Goal: Task Accomplishment & Management: Manage account settings

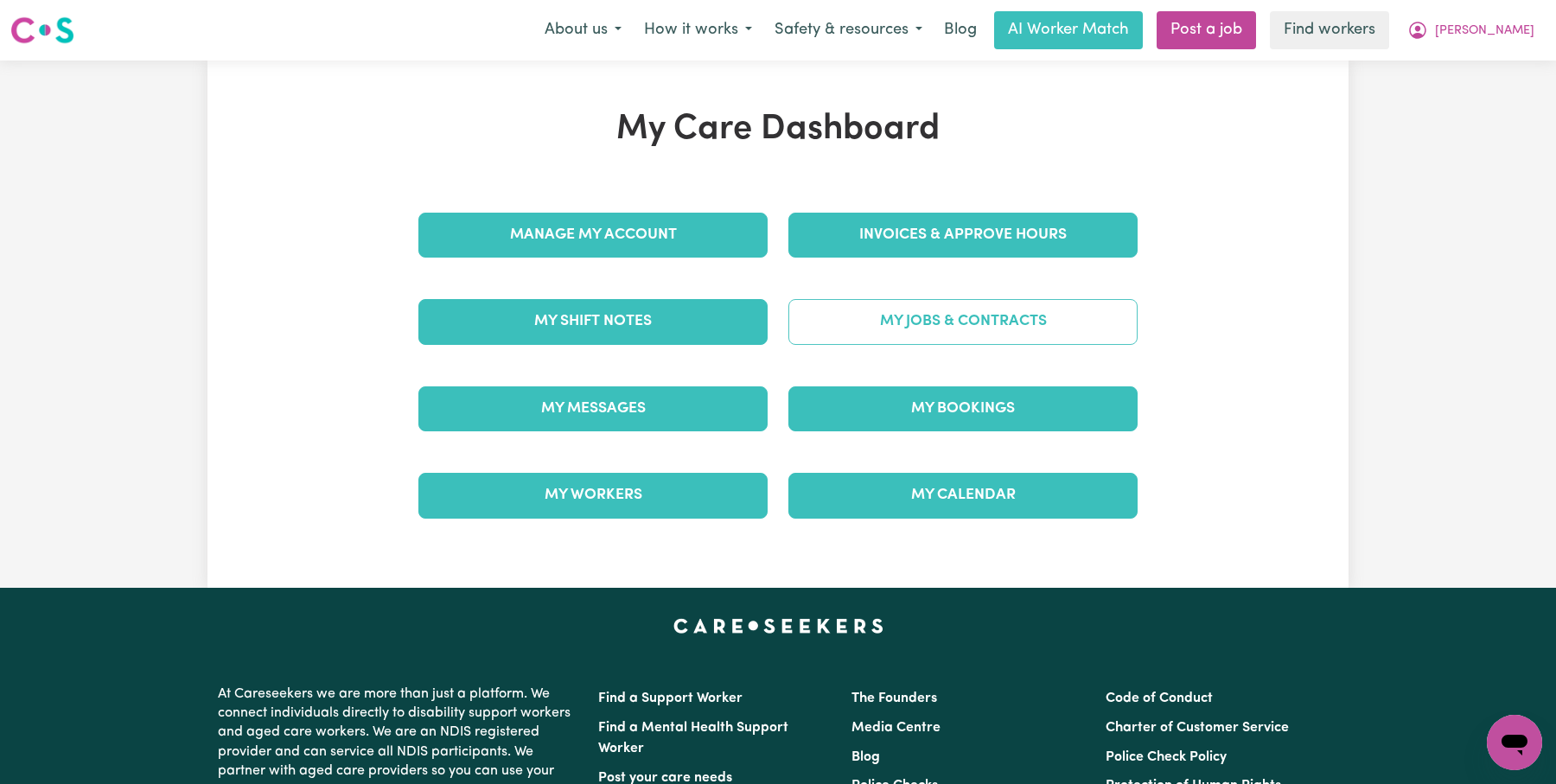
click at [898, 307] on link "My Jobs & Contracts" at bounding box center [964, 321] width 350 height 45
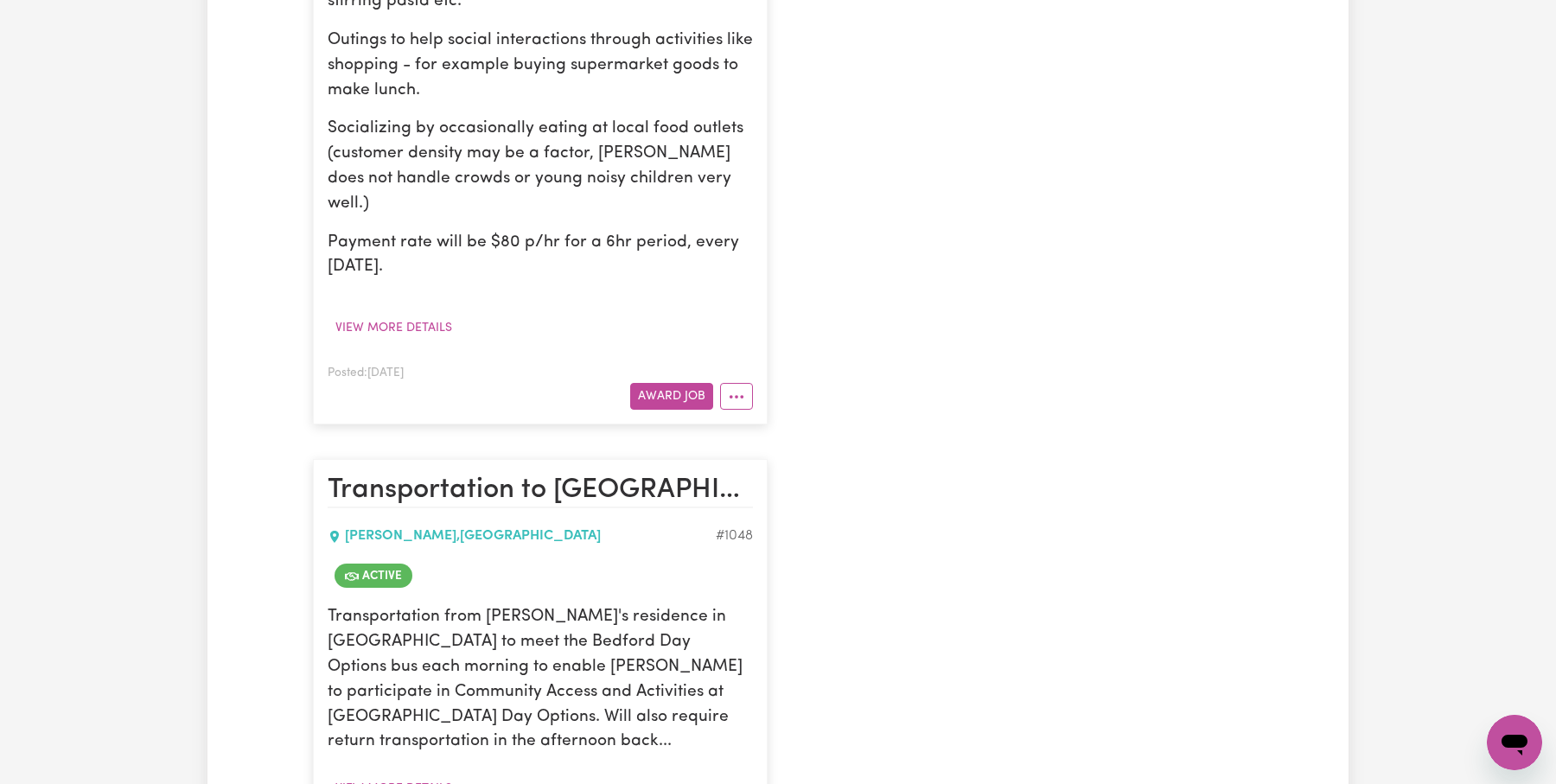
scroll to position [1169, 0]
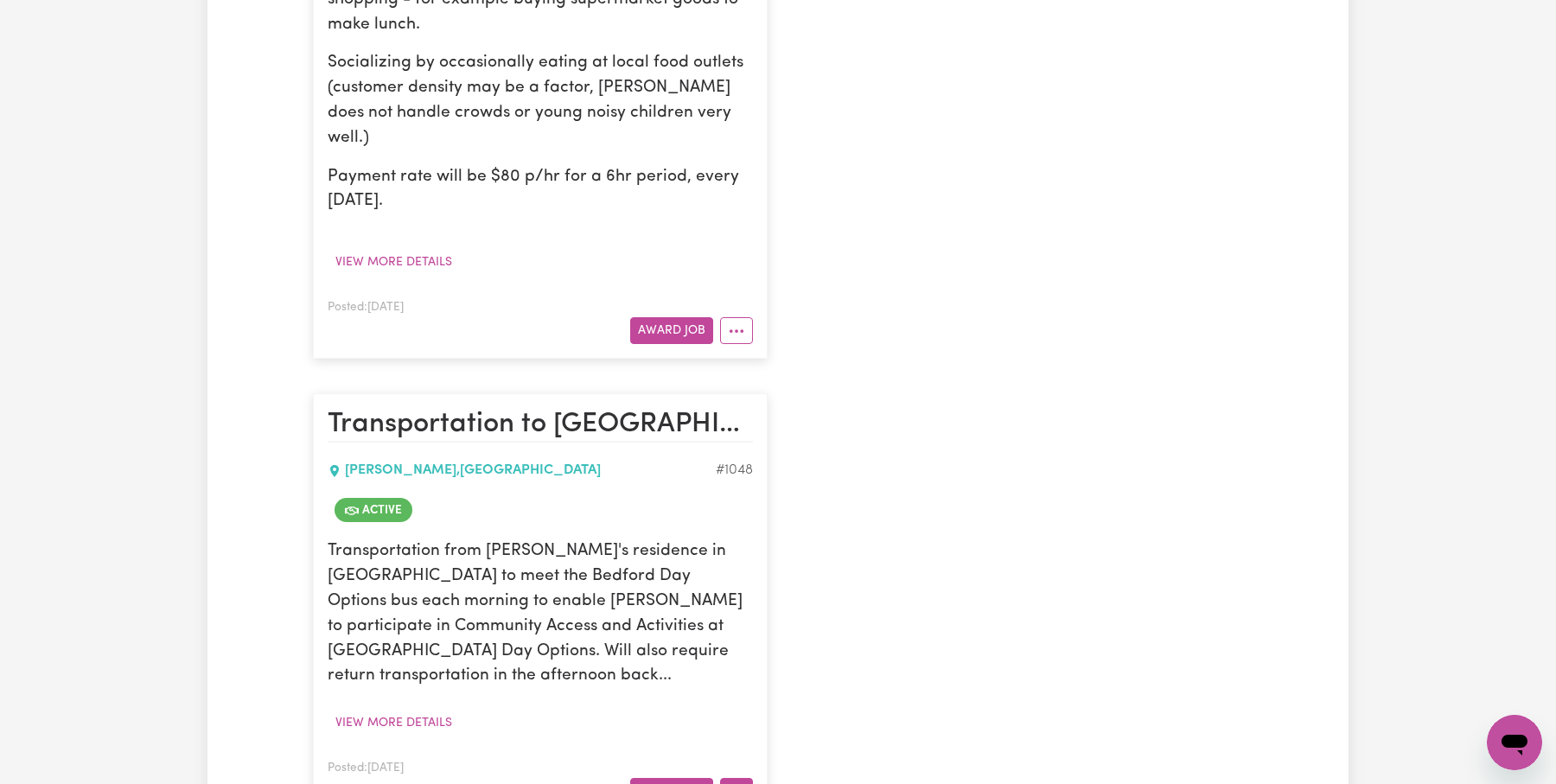
click at [731, 783] on icon "More options" at bounding box center [736, 791] width 18 height 18
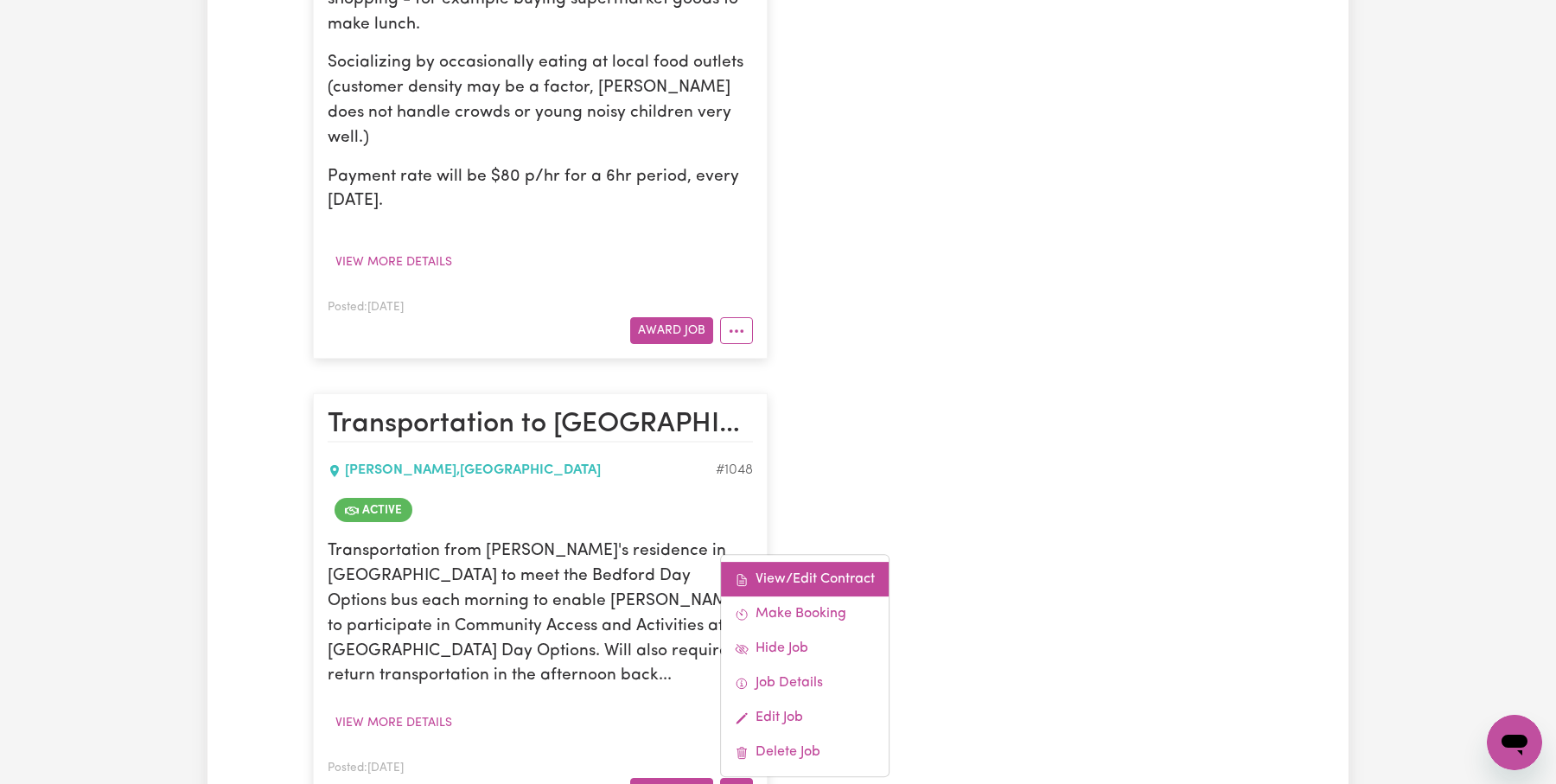
click at [823, 562] on link "View/Edit Contract" at bounding box center [804, 578] width 167 height 35
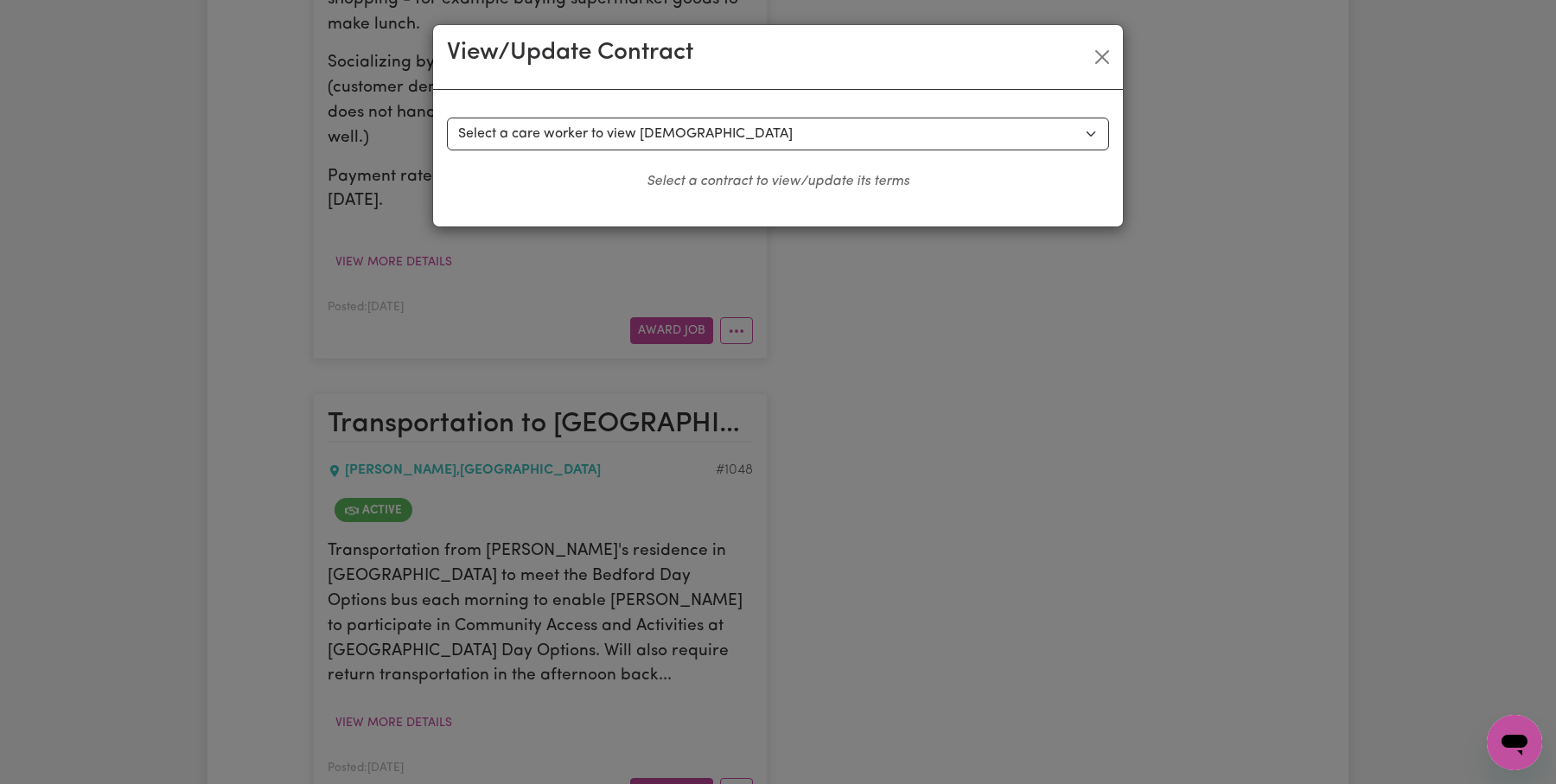
click at [1153, 202] on div "View/Update Contract Select a contract to view Select a care worker to view [DE…" at bounding box center [778, 392] width 1556 height 784
click at [1104, 57] on button "Close" at bounding box center [1103, 57] width 28 height 28
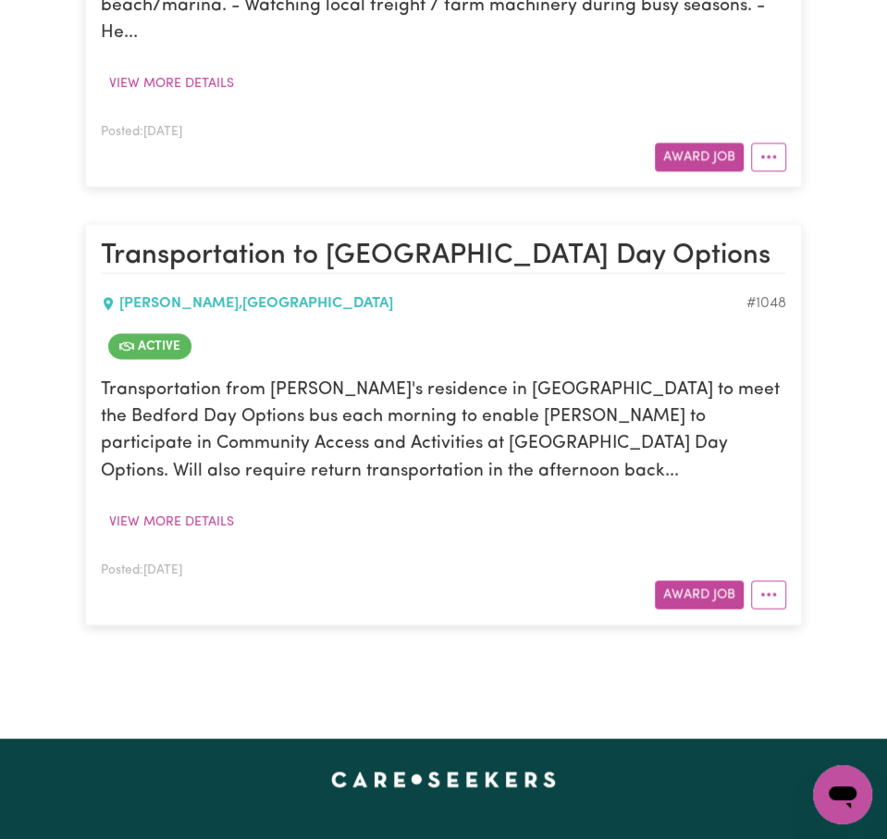
scroll to position [1523, 0]
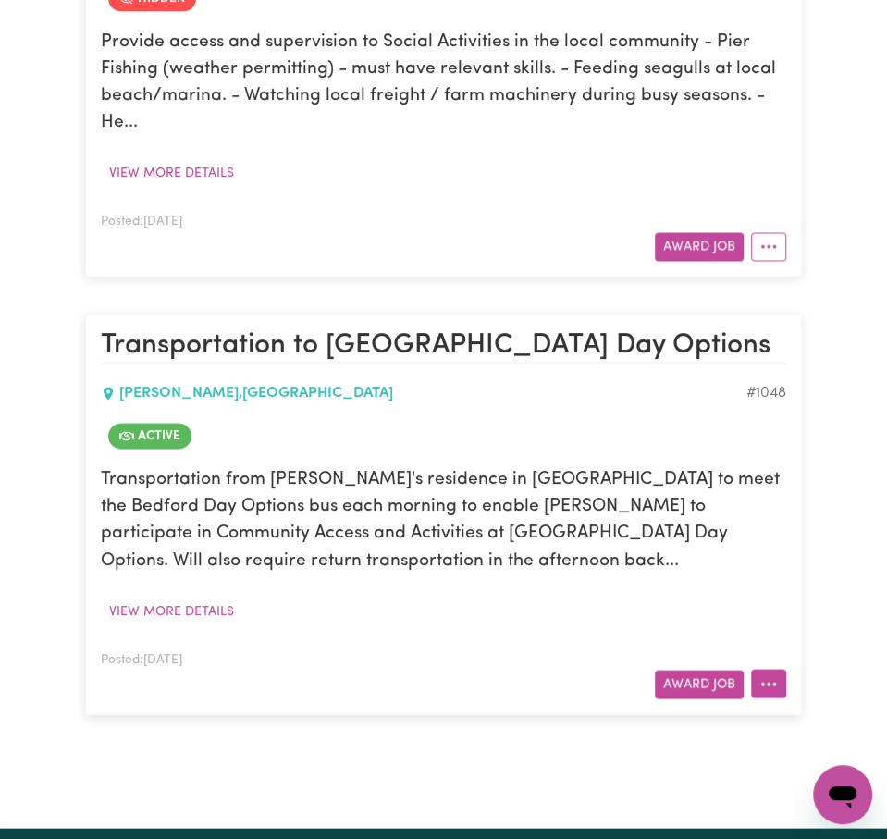
click at [773, 674] on icon "More options" at bounding box center [768, 683] width 19 height 19
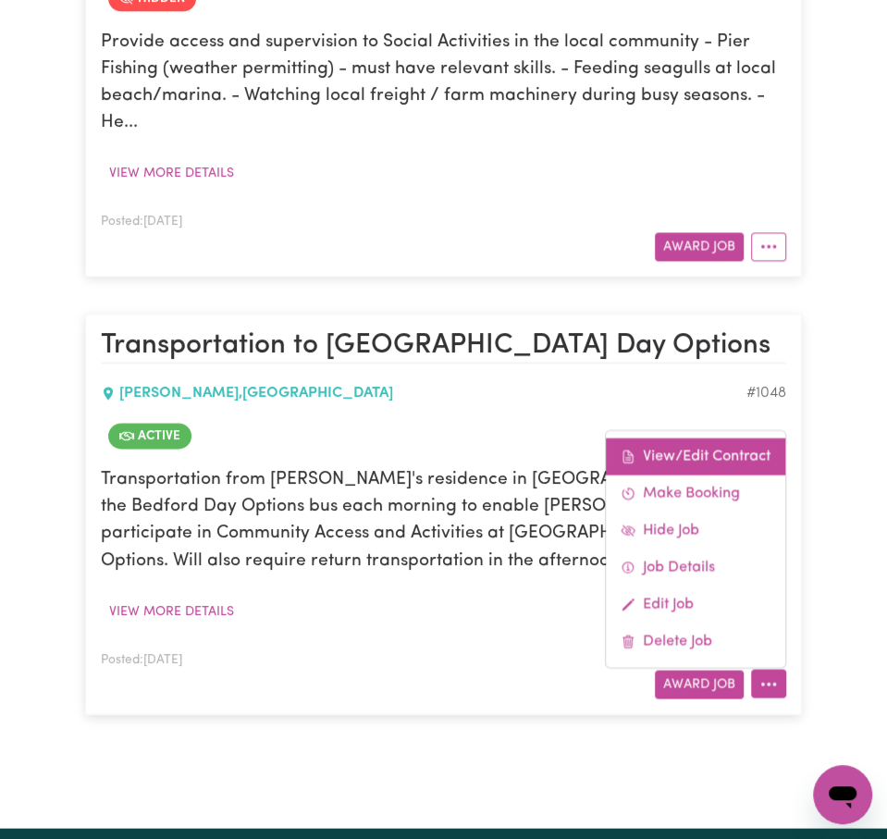
click at [731, 438] on link "View/Edit Contract" at bounding box center [695, 456] width 179 height 37
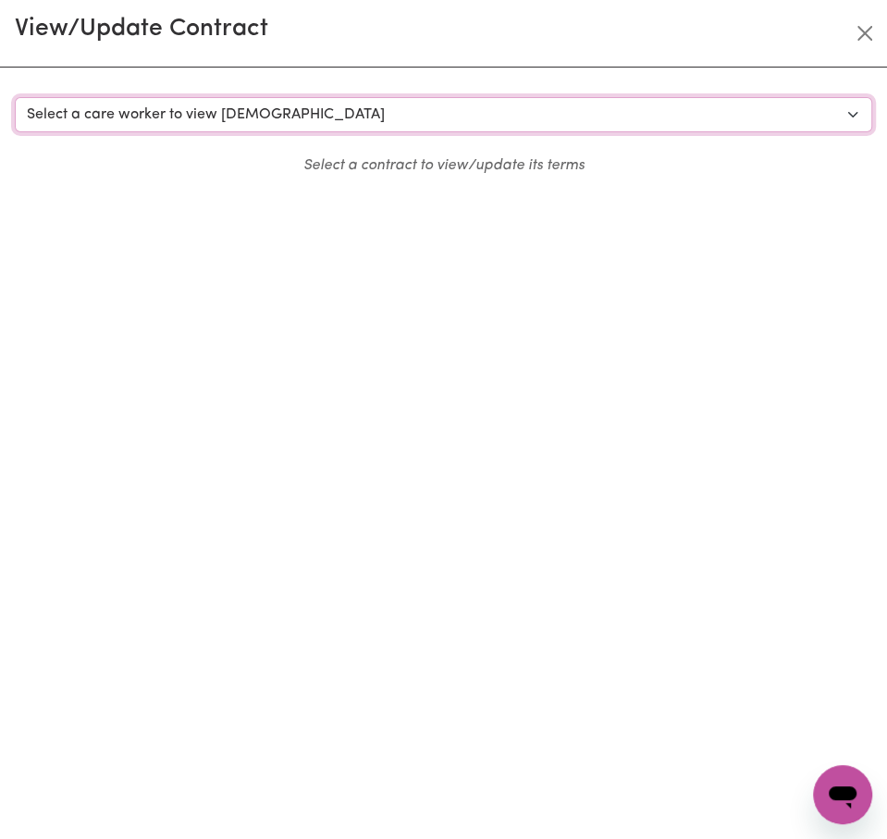
click at [469, 117] on select "Select a care worker to view [DEMOGRAPHIC_DATA] #556 - [PERSON_NAME] (contract …" at bounding box center [443, 114] width 857 height 35
select select "8781"
click at [15, 97] on select "Select a care worker to view [DEMOGRAPHIC_DATA] #556 - [PERSON_NAME] (contract …" at bounding box center [443, 114] width 857 height 35
select select "WEEKDAY_DAYTIME"
select select "ASSISTANCE_SELF_CARE"
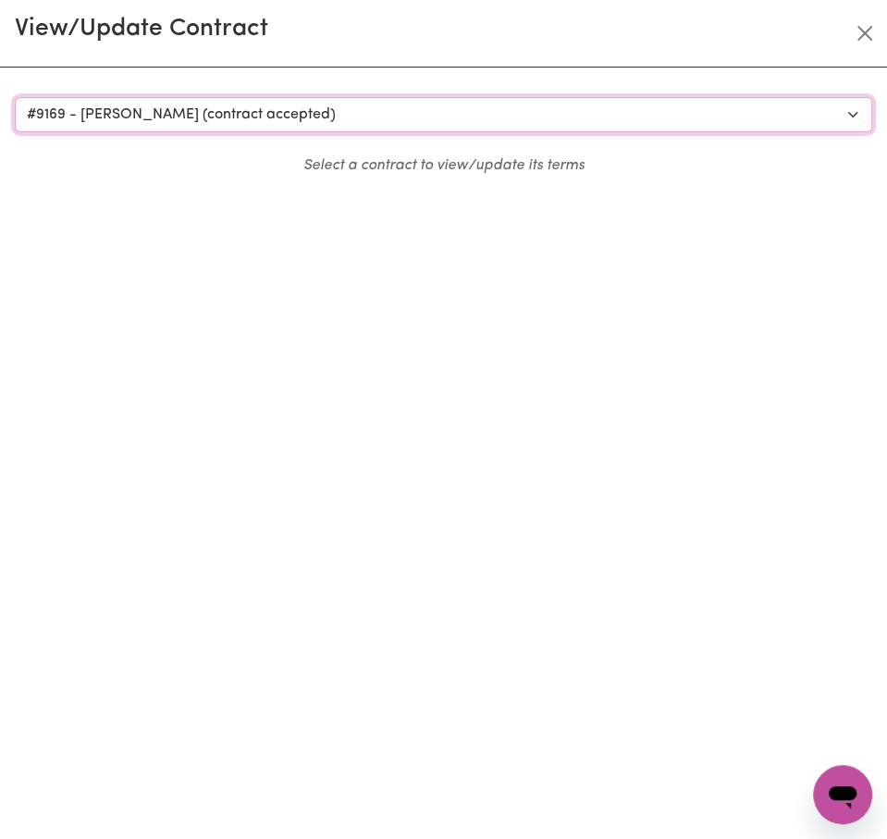
select select "ONE"
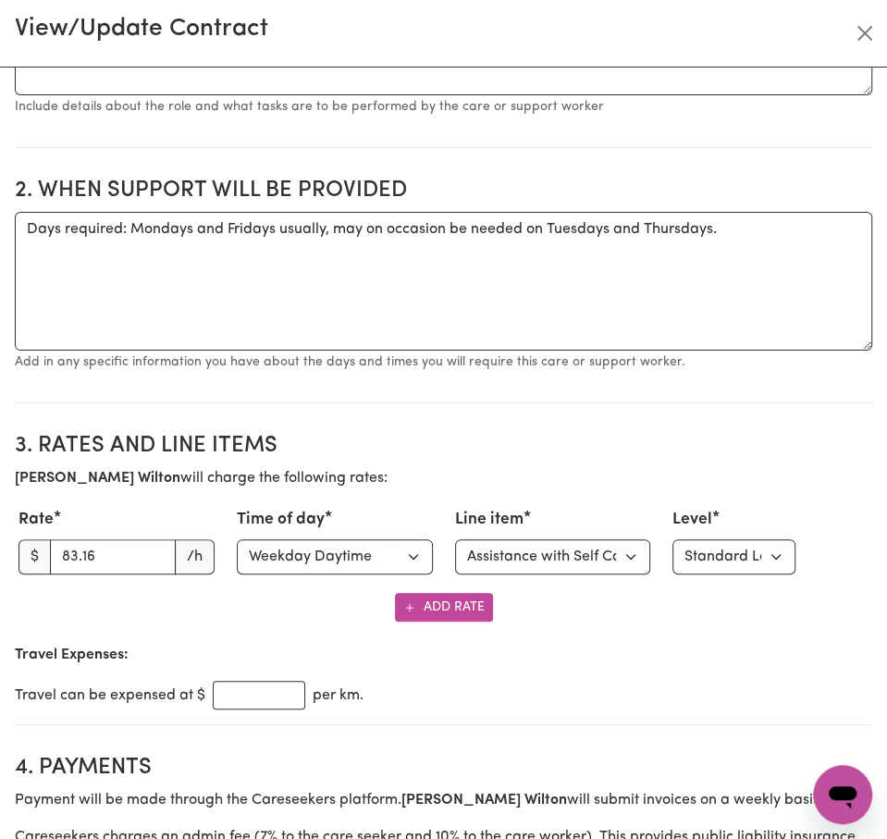
scroll to position [0, 0]
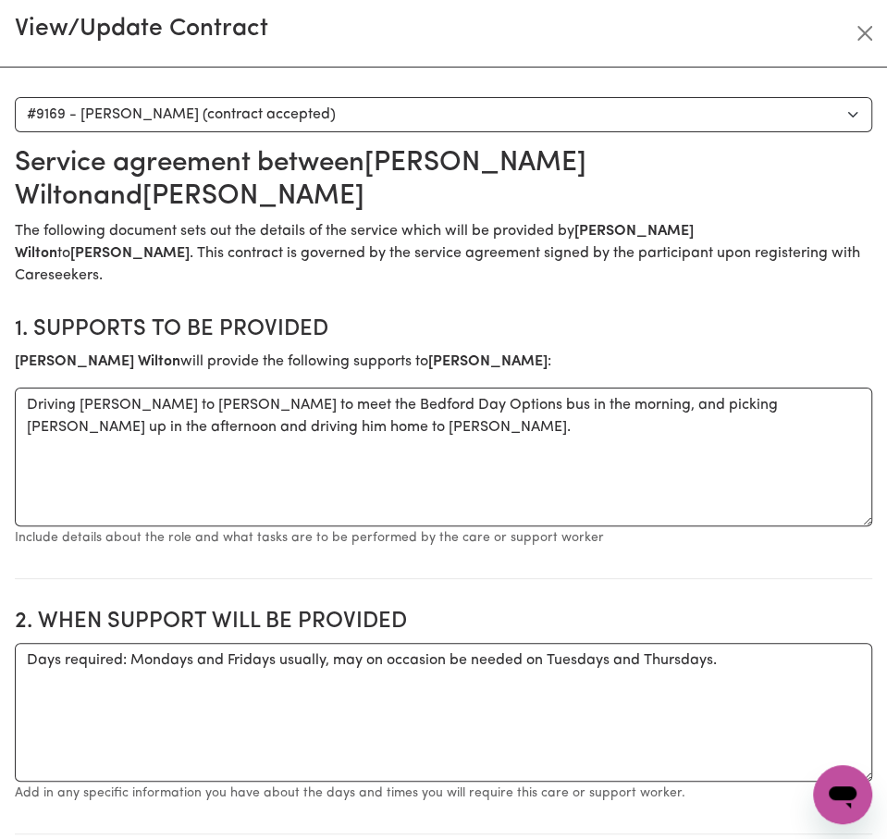
click at [848, 32] on div "View/Update Contract" at bounding box center [443, 34] width 887 height 68
click at [861, 32] on button "Close" at bounding box center [865, 34] width 30 height 30
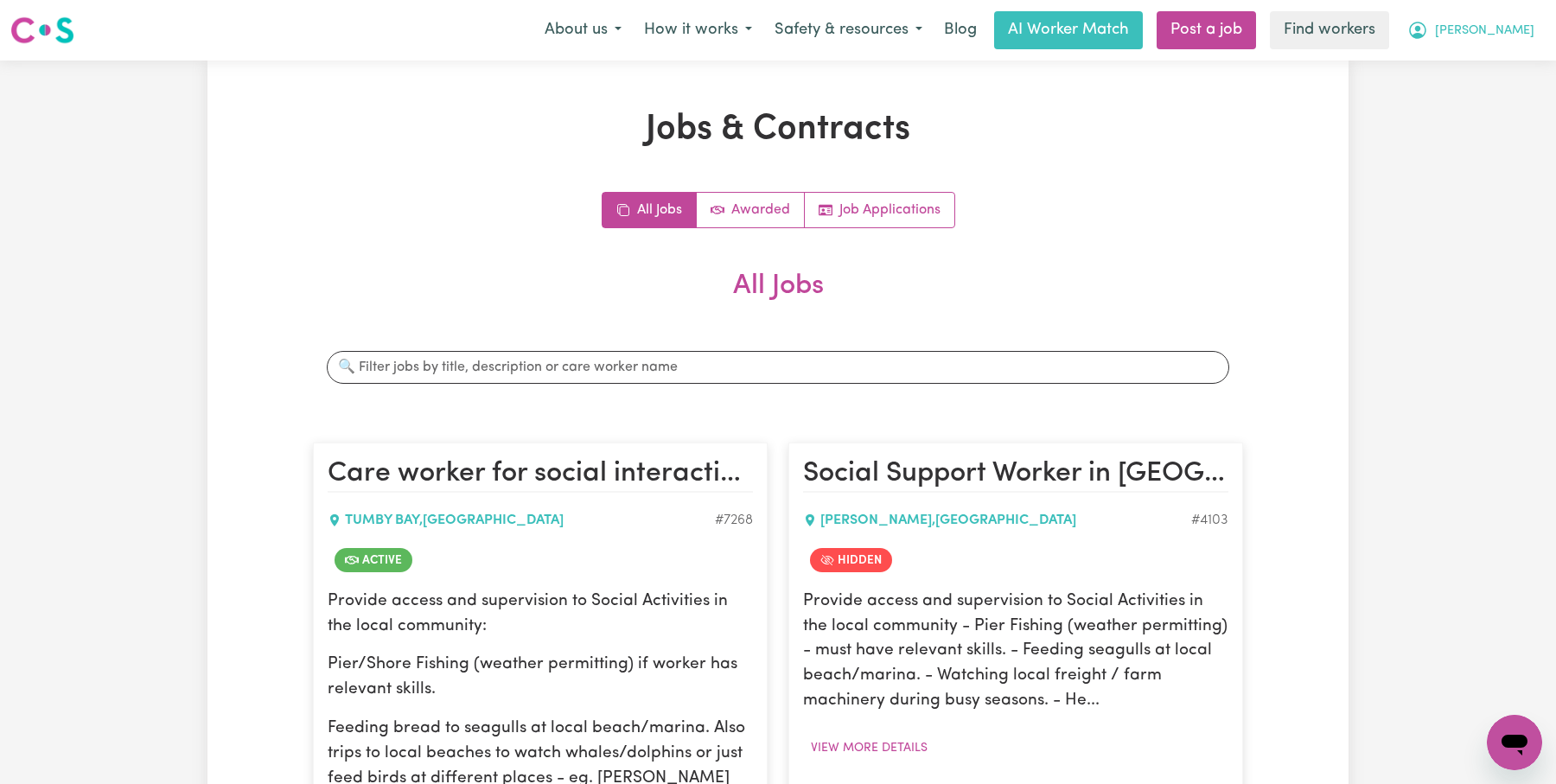
click at [1516, 36] on span "[PERSON_NAME]" at bounding box center [1485, 31] width 99 height 19
click at [1491, 109] on link "Logout" at bounding box center [1477, 99] width 136 height 33
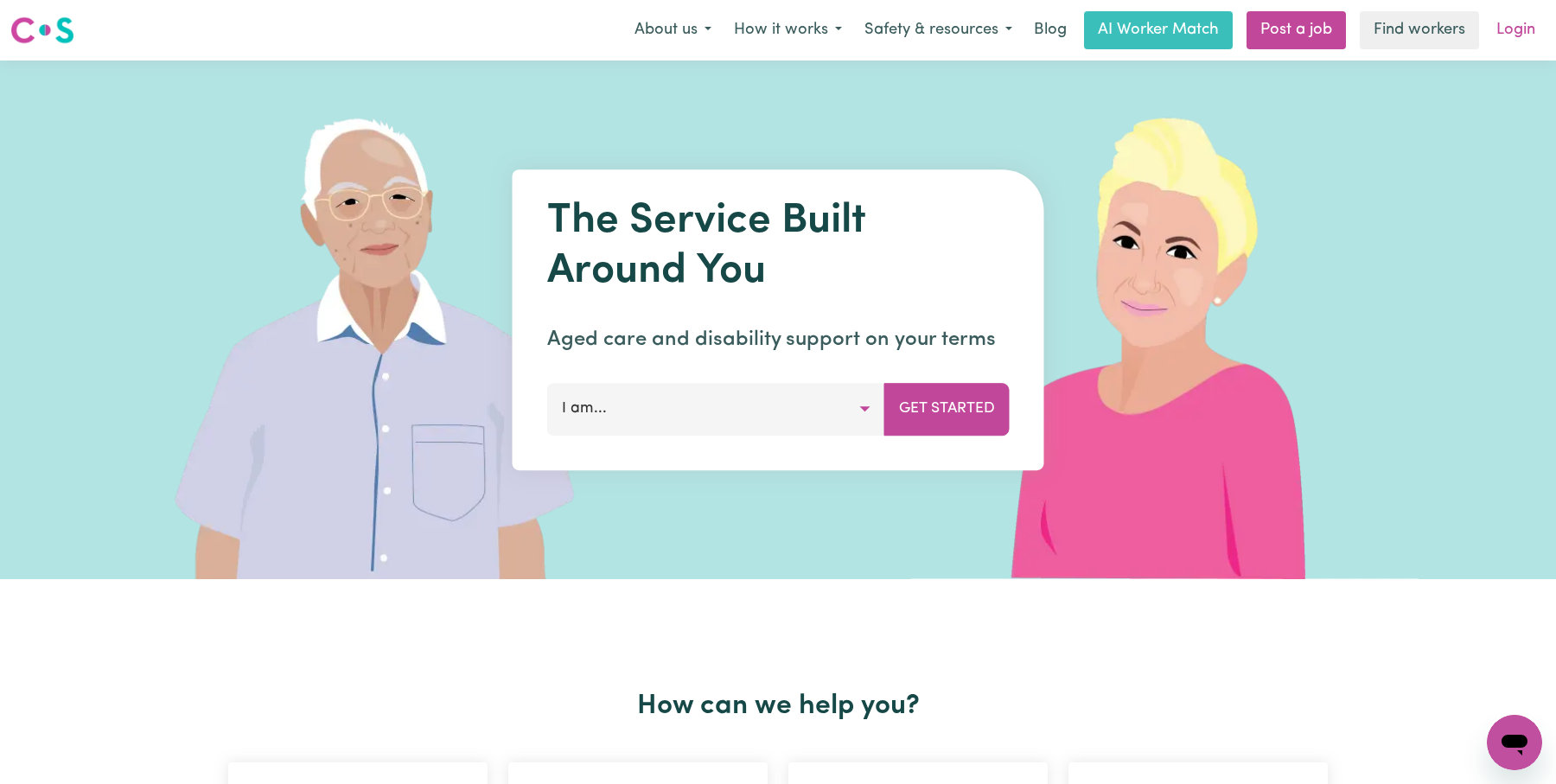
click at [1530, 17] on link "Login" at bounding box center [1516, 30] width 60 height 38
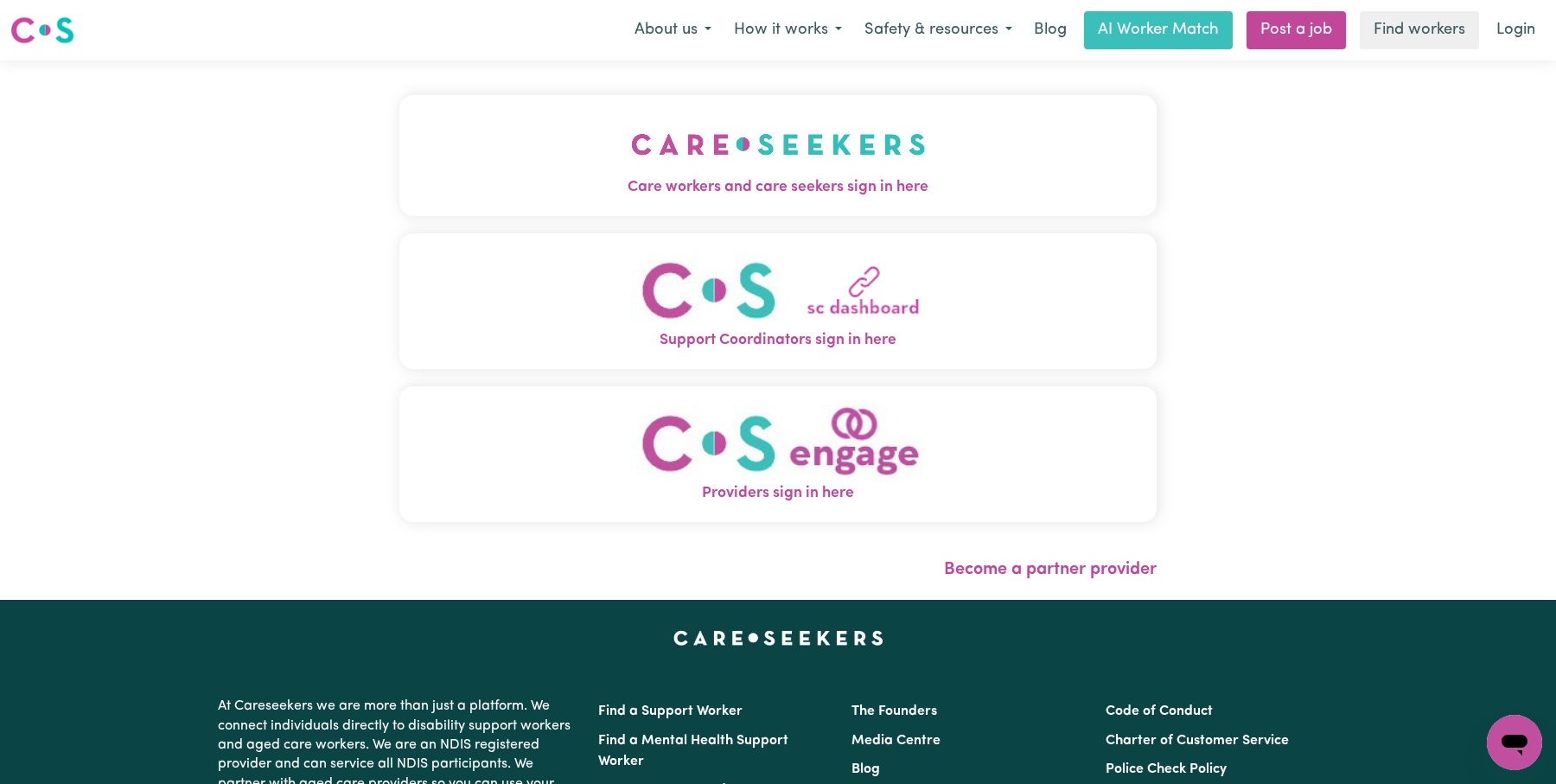
click at [826, 178] on span "Care workers and care seekers sign in here" at bounding box center [778, 188] width 757 height 22
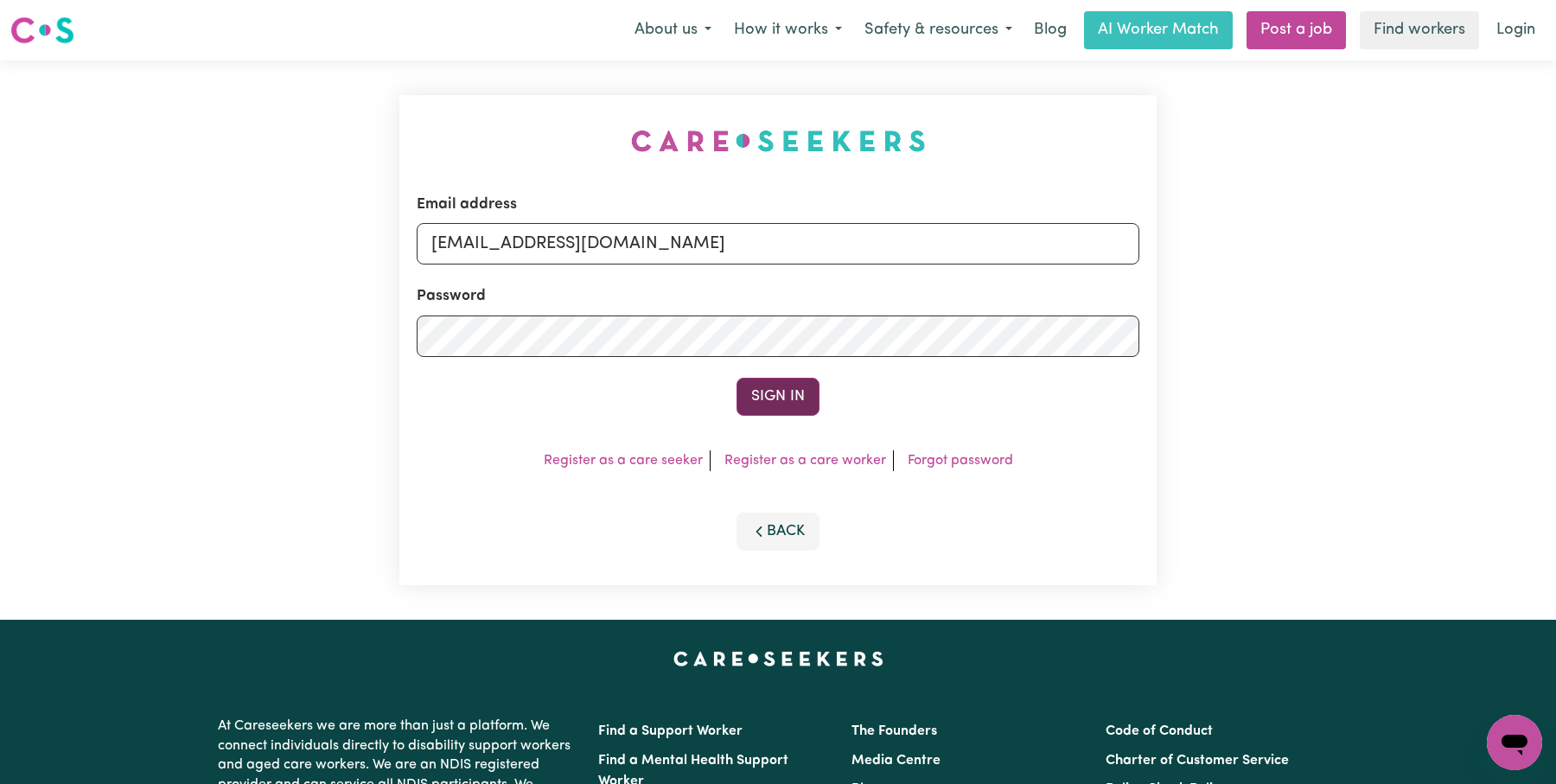
click at [768, 399] on button "Sign In" at bounding box center [778, 396] width 83 height 38
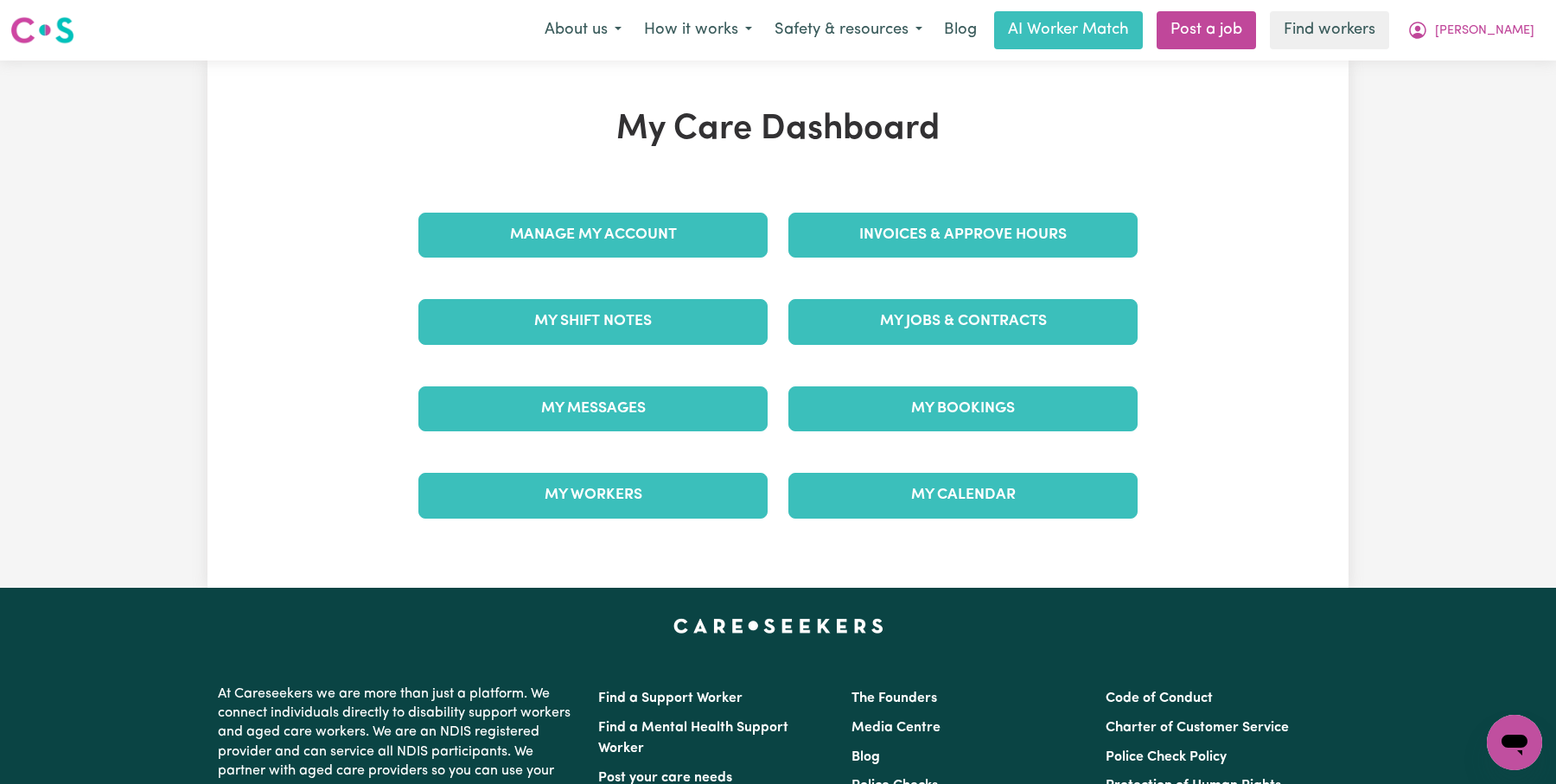
click at [1477, 9] on nav "Menu About us How it works Safety & resources Blog AI Worker Match Post a job F…" at bounding box center [778, 30] width 1556 height 61
click at [1484, 18] on button "[PERSON_NAME]" at bounding box center [1471, 30] width 150 height 36
click at [1463, 106] on link "Logout" at bounding box center [1477, 99] width 136 height 33
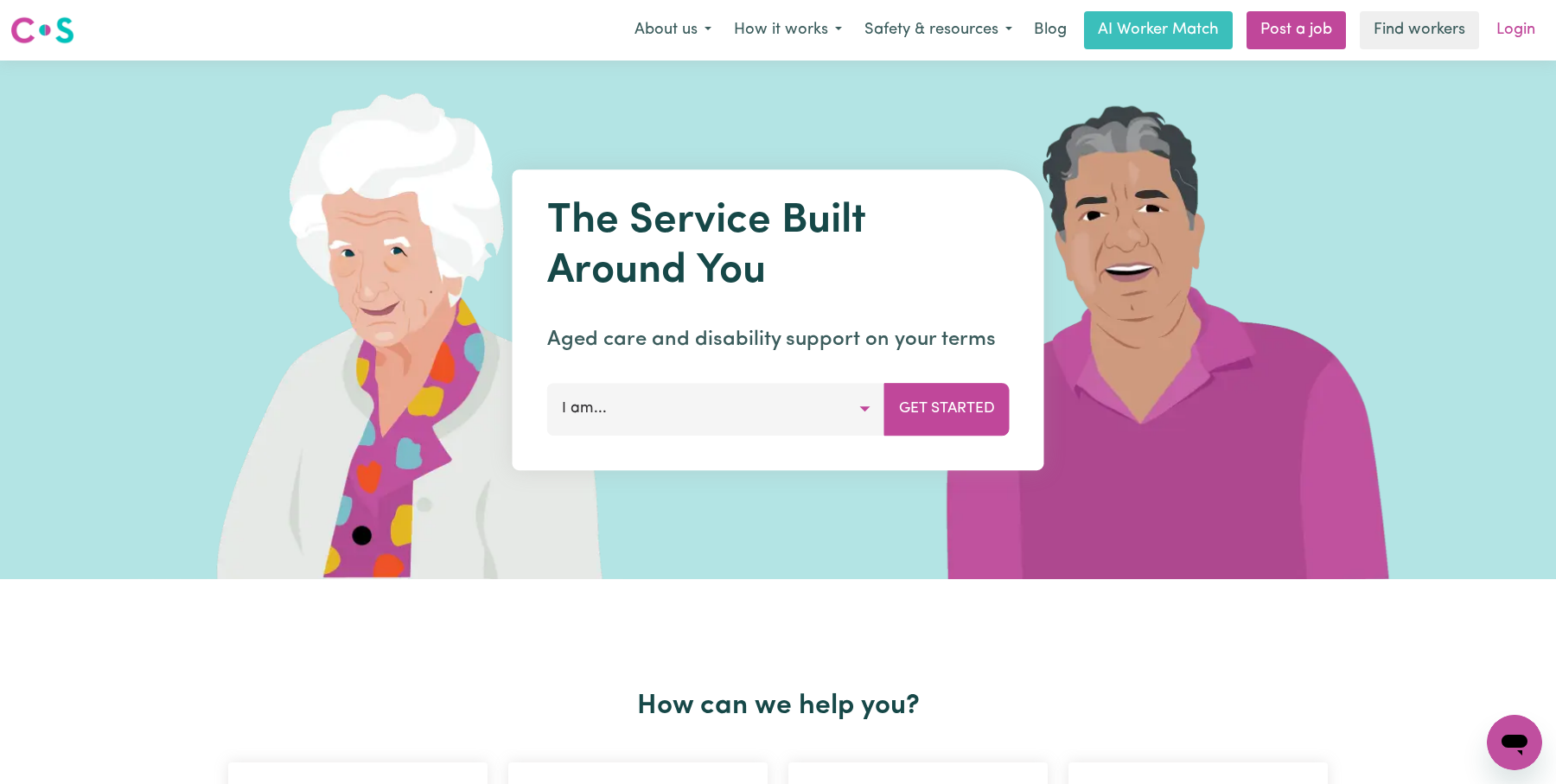
click at [1516, 25] on link "Login" at bounding box center [1516, 30] width 60 height 38
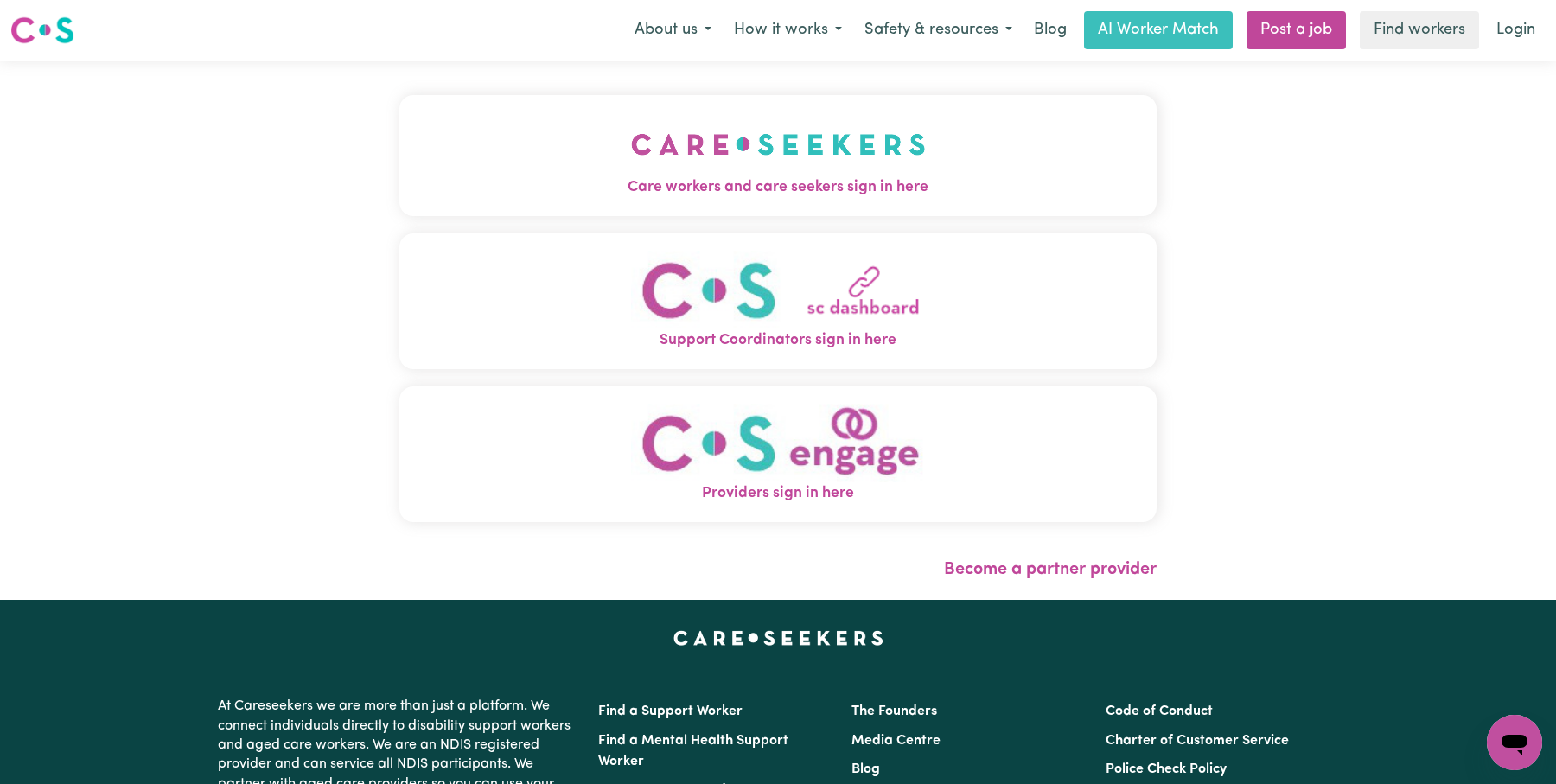
click at [742, 147] on img "Care workers and care seekers sign in here" at bounding box center [778, 144] width 294 height 64
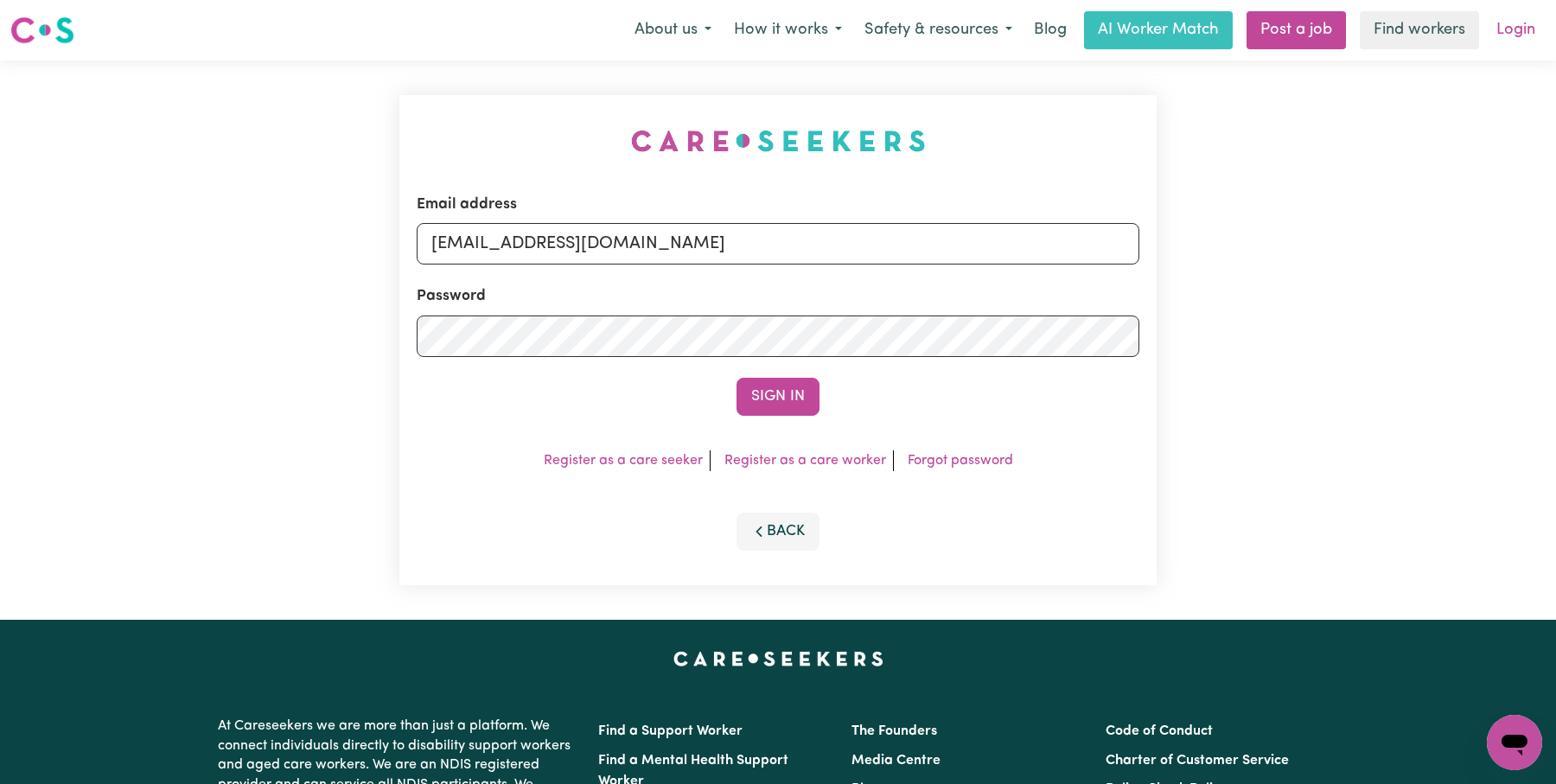
click at [1510, 20] on link "Login" at bounding box center [1516, 30] width 60 height 38
